Goal: Check status: Check status

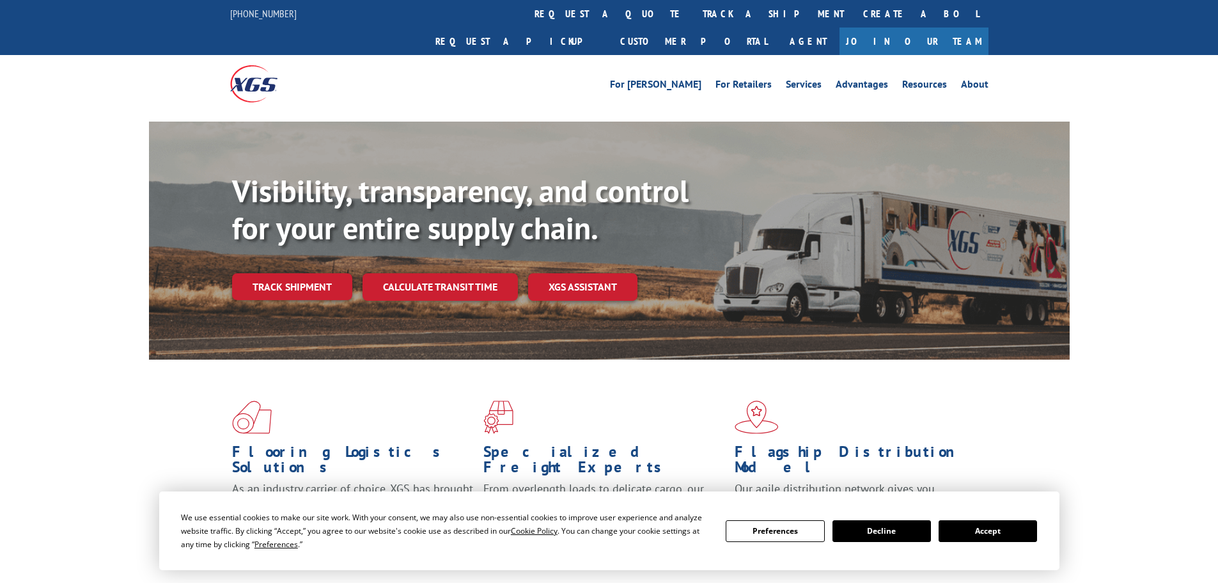
click at [312, 274] on div "Visibility, transparency, and control for your entire supply chain. Track shipm…" at bounding box center [651, 262] width 838 height 178
click at [313, 273] on link "Track shipment" at bounding box center [292, 286] width 120 height 27
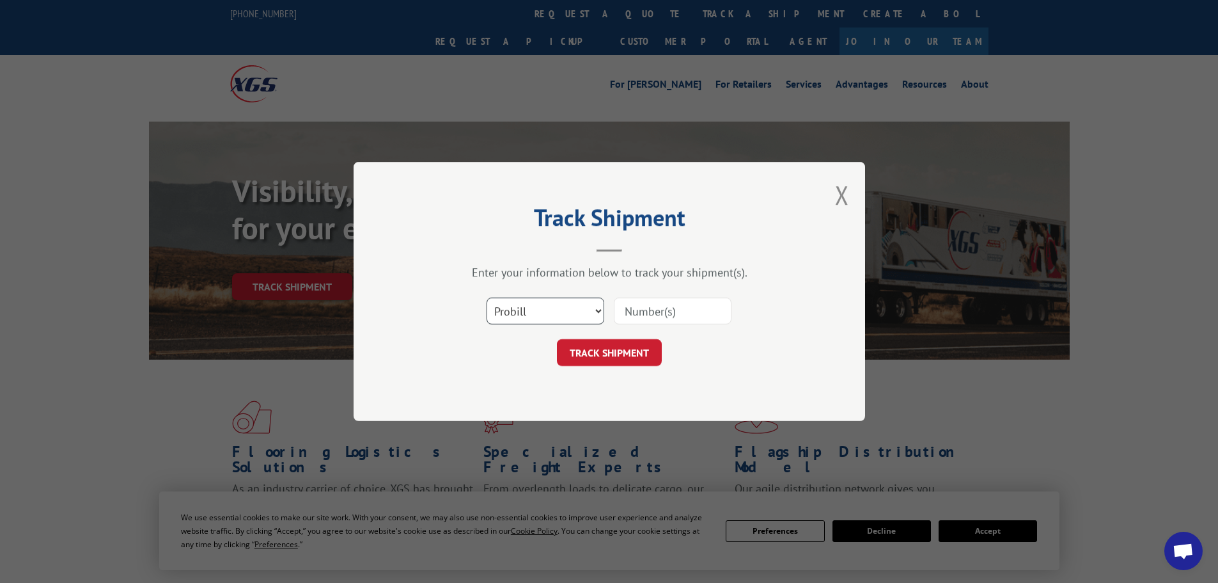
click at [540, 317] on select "Select category... Probill BOL PO" at bounding box center [546, 310] width 118 height 27
select select "po"
click at [487, 297] on select "Select category... Probill BOL PO" at bounding box center [546, 310] width 118 height 27
click at [661, 319] on input at bounding box center [673, 310] width 118 height 27
paste input "24511362"
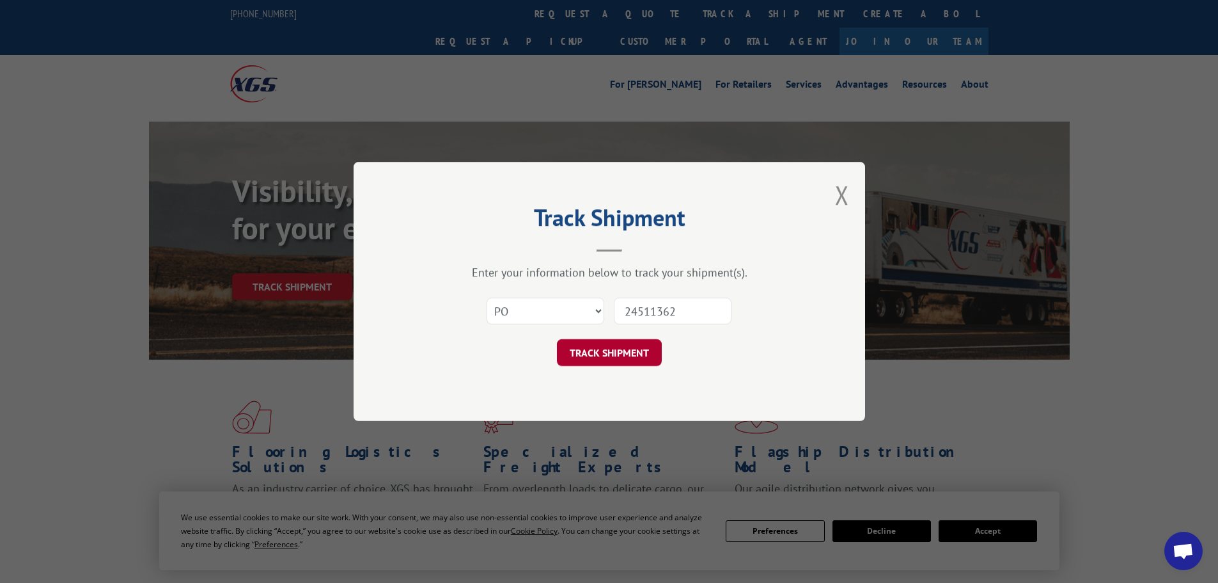
type input "24511362"
click at [622, 349] on button "TRACK SHIPMENT" at bounding box center [609, 352] width 105 height 27
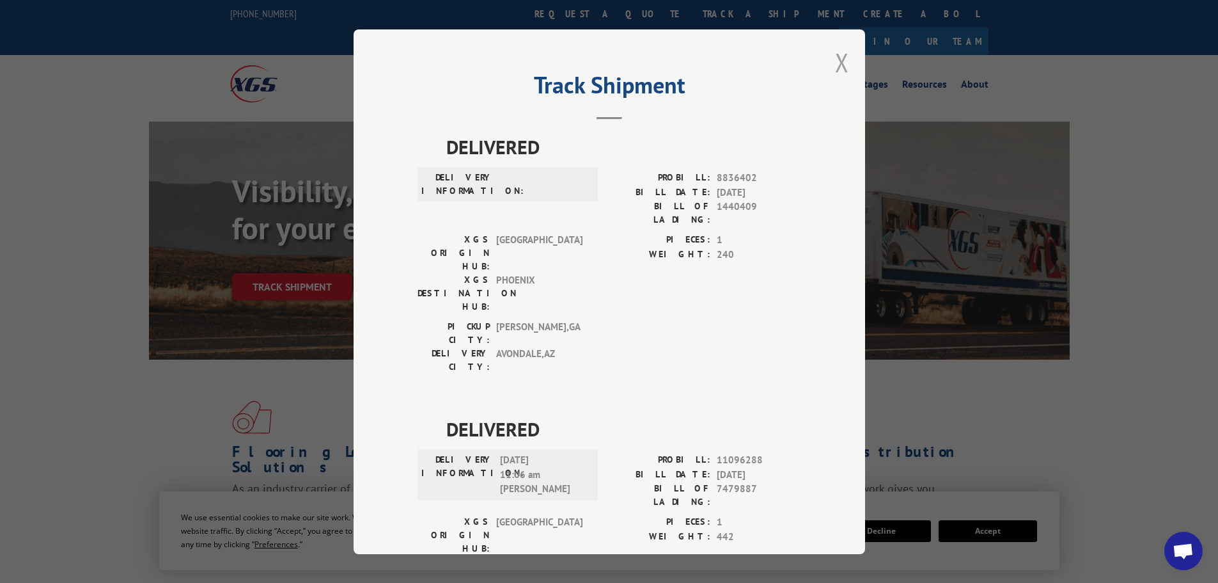
click at [842, 65] on button "Close modal" at bounding box center [842, 62] width 14 height 34
